Goal: Navigation & Orientation: Find specific page/section

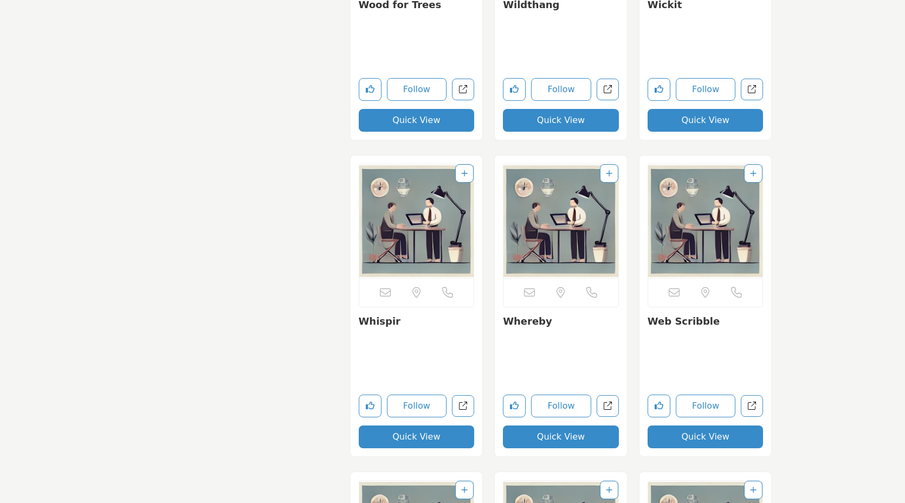
scroll to position [1690, 0]
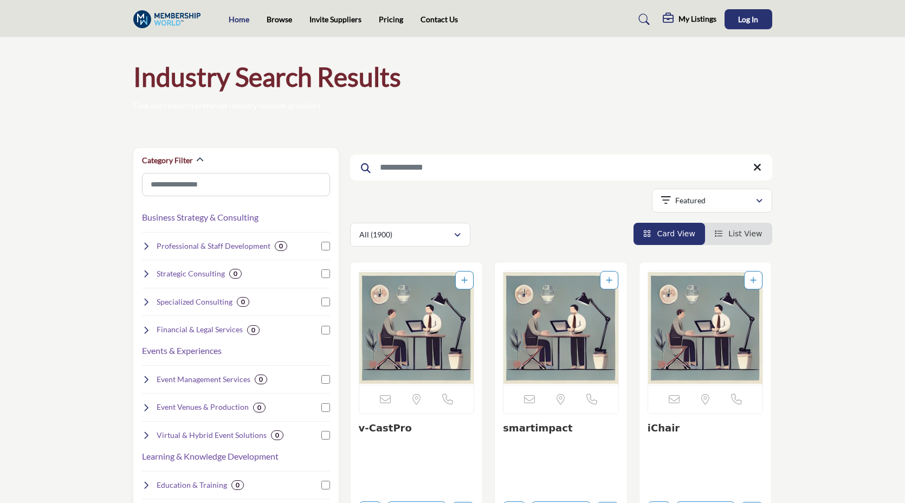
click at [236, 21] on link "Home" at bounding box center [239, 19] width 21 height 9
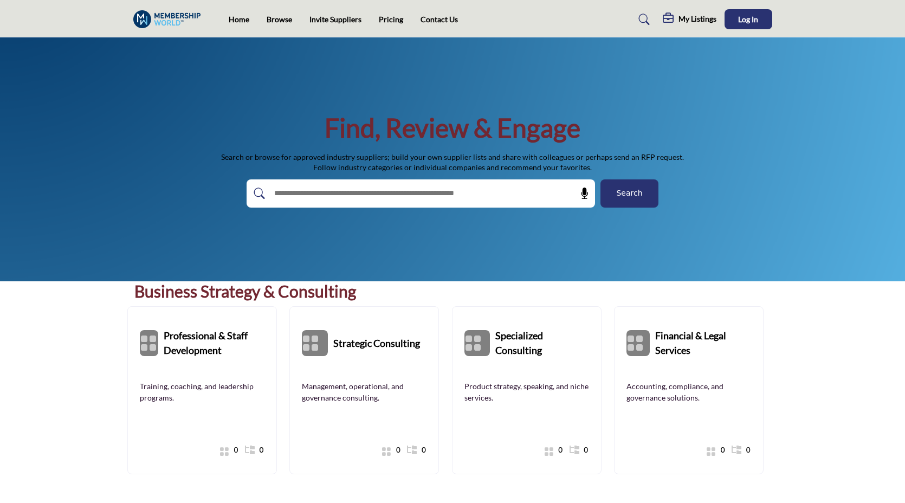
click at [20, 181] on div "Find, Review & Engage Search or browse for approved industry suppliers; build y…" at bounding box center [452, 159] width 905 height 244
